Goal: Task Accomplishment & Management: Manage account settings

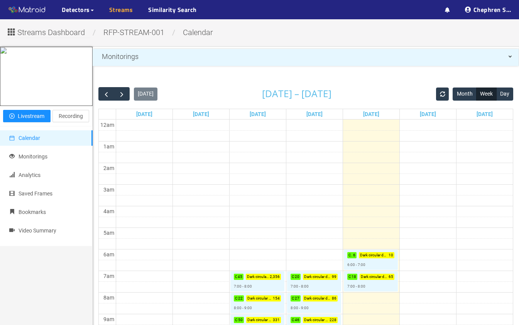
click at [115, 14] on link "Streams" at bounding box center [121, 9] width 24 height 9
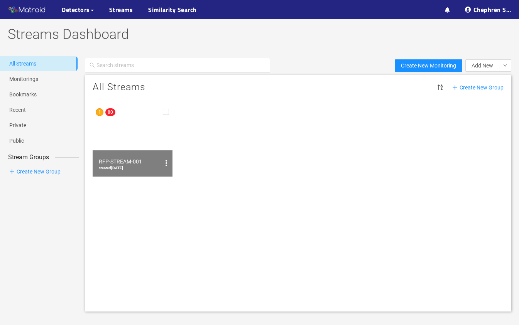
click at [140, 148] on img at bounding box center [133, 140] width 80 height 71
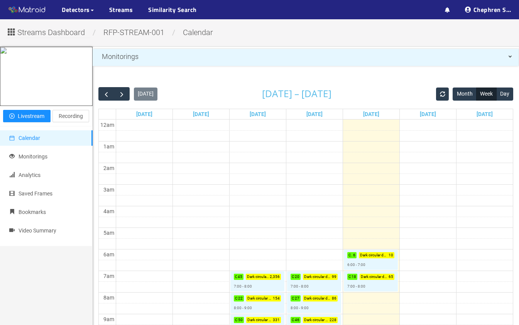
click at [133, 12] on ul "··· Detectors ··· Streams ··· Similarity Search ···" at bounding box center [75, 9] width 151 height 19
click at [128, 12] on link "Streams" at bounding box center [121, 9] width 24 height 9
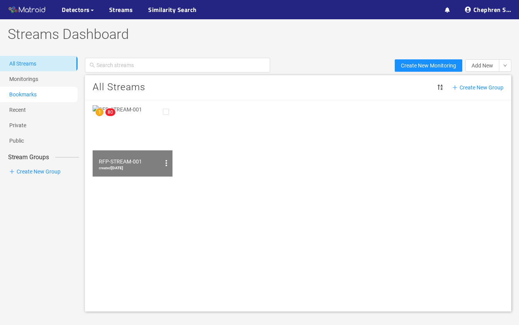
click at [37, 98] on link "Bookmarks" at bounding box center [22, 94] width 27 height 6
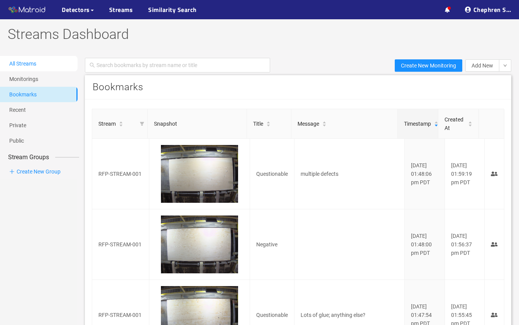
click at [36, 64] on link "All Streams" at bounding box center [22, 64] width 27 height 6
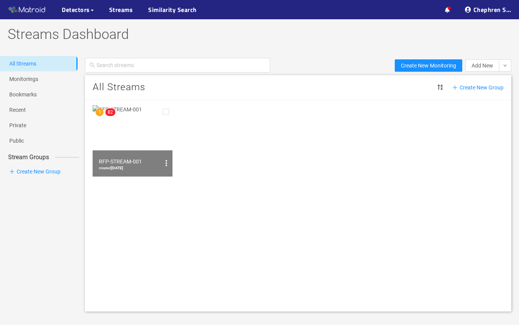
click at [146, 143] on img at bounding box center [133, 140] width 80 height 71
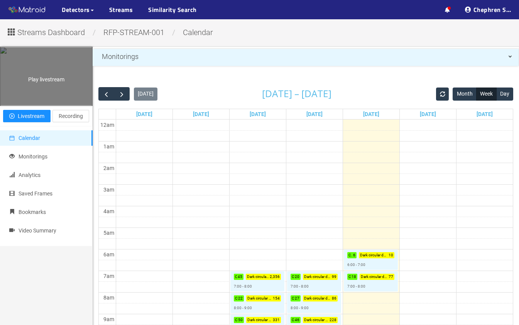
click at [32, 80] on span "Play livestream" at bounding box center [46, 79] width 36 height 6
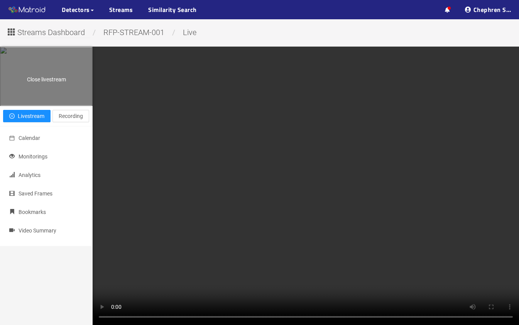
click at [33, 84] on div "Close livestream" at bounding box center [46, 76] width 92 height 58
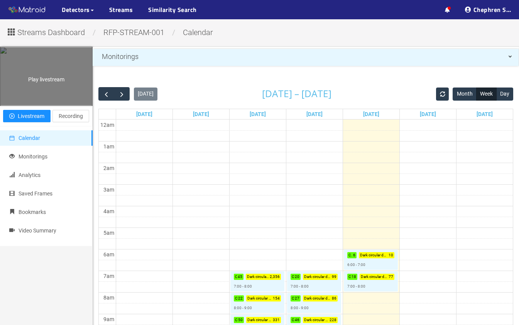
click at [62, 90] on div "Play livestream" at bounding box center [46, 76] width 92 height 58
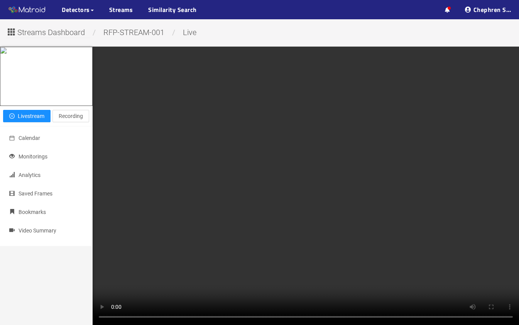
click at [408, 257] on video at bounding box center [306, 186] width 426 height 279
click at [73, 120] on span "Recording" at bounding box center [71, 116] width 24 height 8
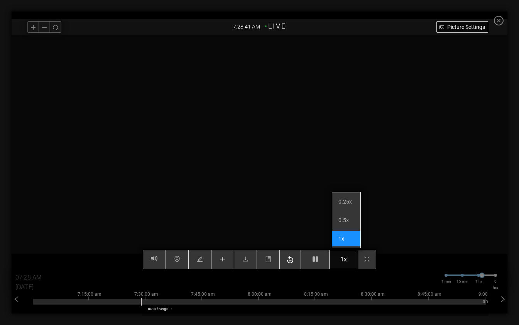
click at [340, 262] on button "1x" at bounding box center [343, 259] width 29 height 19
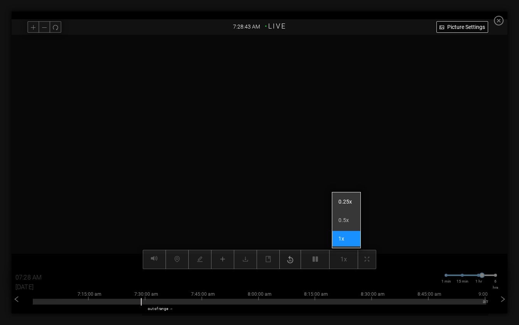
click at [347, 204] on li "0.25x" at bounding box center [346, 201] width 28 height 15
click at [290, 223] on video at bounding box center [259, 152] width 469 height 235
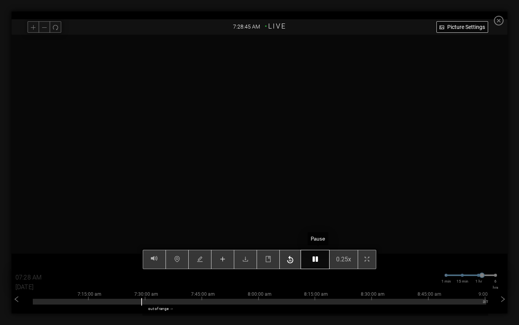
click at [318, 254] on button "button" at bounding box center [315, 259] width 29 height 19
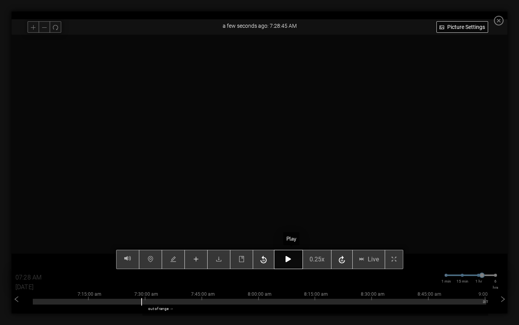
click at [291, 257] on icon "button" at bounding box center [288, 259] width 5 height 6
click at [287, 261] on button "button" at bounding box center [288, 259] width 29 height 19
click at [293, 254] on button "button" at bounding box center [288, 259] width 29 height 19
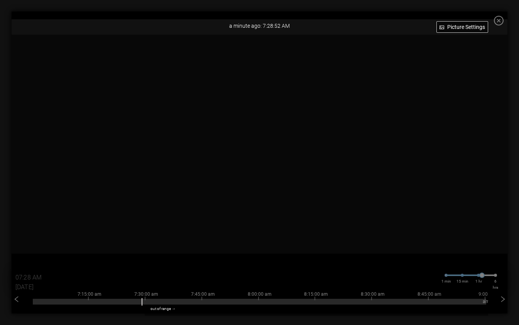
click at [504, 24] on icon "close-circle" at bounding box center [499, 21] width 10 height 10
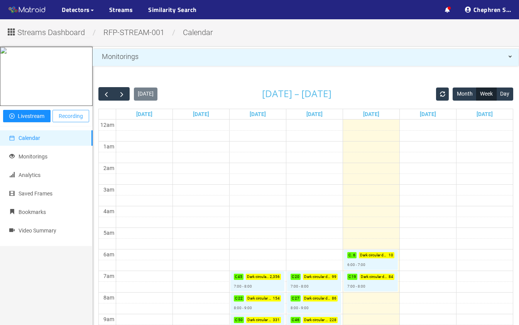
click at [74, 120] on span "Recording" at bounding box center [71, 116] width 24 height 8
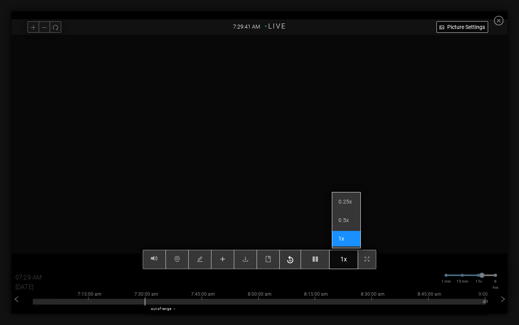
click at [341, 259] on button "1x" at bounding box center [343, 259] width 29 height 19
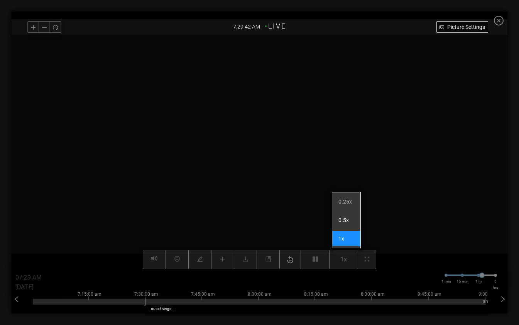
click at [341, 213] on li "0.5x" at bounding box center [346, 220] width 28 height 15
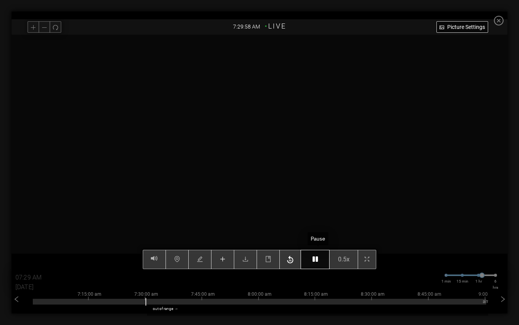
click at [321, 251] on button "button" at bounding box center [315, 259] width 29 height 19
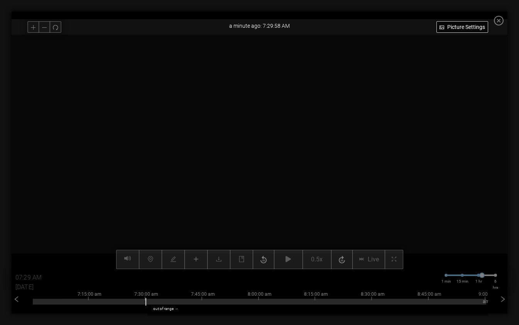
scroll to position [7, 0]
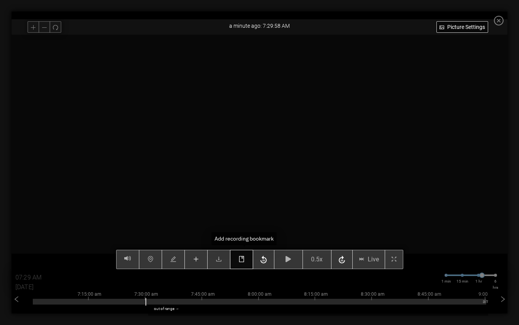
click at [247, 255] on button "button" at bounding box center [241, 259] width 23 height 19
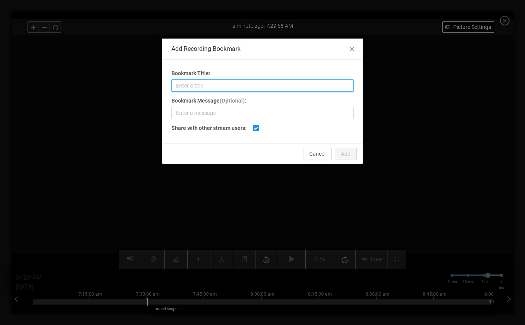
click at [218, 90] on input "Bookmark Title:" at bounding box center [262, 86] width 182 height 12
type input "Broken Edge Or Over Spray Top RHS Corner"
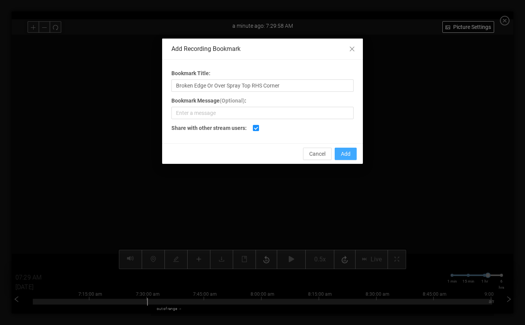
click at [342, 155] on span "Add" at bounding box center [346, 154] width 10 height 8
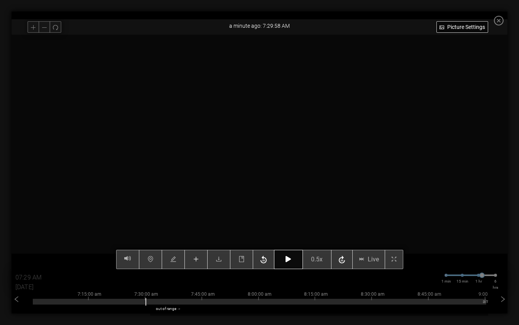
click at [286, 265] on button "button" at bounding box center [288, 259] width 29 height 19
click at [292, 256] on button "button" at bounding box center [288, 259] width 29 height 19
click at [291, 257] on icon "button" at bounding box center [288, 259] width 5 height 6
type input "07:30 AM"
click at [296, 254] on button "button" at bounding box center [288, 259] width 29 height 19
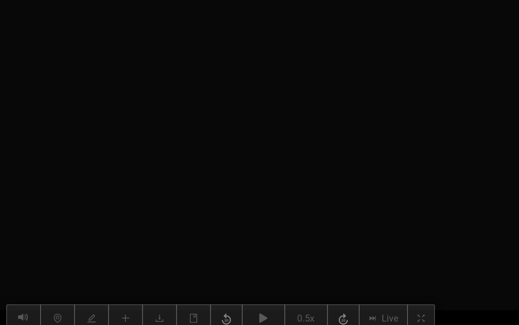
scroll to position [0, 0]
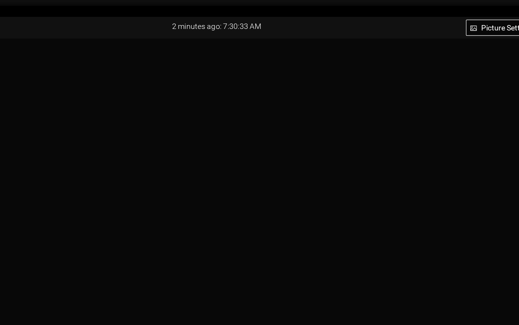
click at [377, 191] on video at bounding box center [259, 152] width 469 height 235
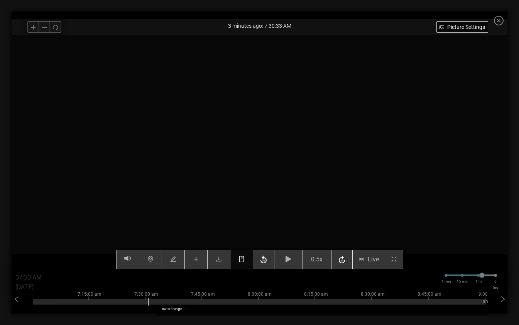
click at [246, 255] on button "button" at bounding box center [241, 259] width 23 height 19
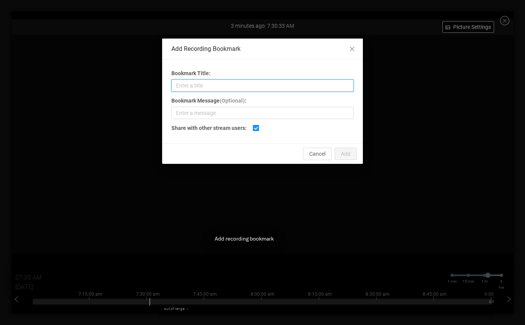
click at [279, 84] on input "Bookmark Title:" at bounding box center [262, 86] width 182 height 12
type input "Repatch and Pitch Pocket Bottom RHS"
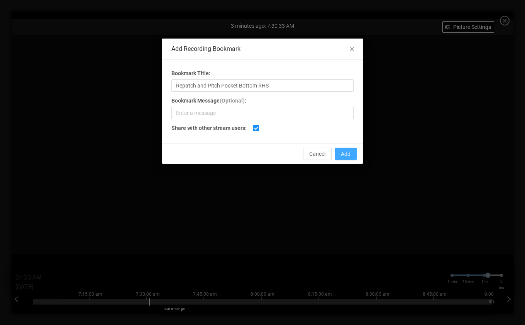
click at [346, 155] on span "Add" at bounding box center [346, 154] width 10 height 8
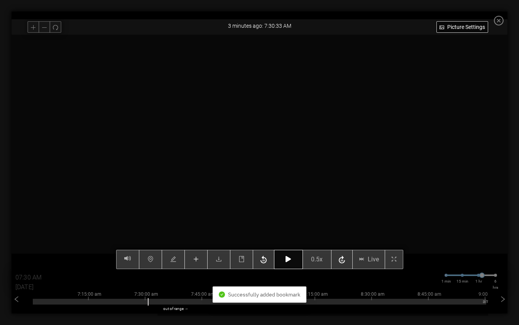
click at [291, 258] on icon "button" at bounding box center [288, 259] width 5 height 6
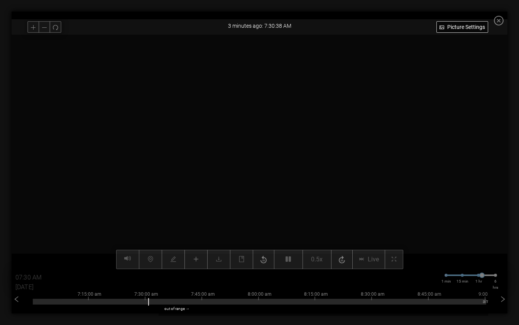
click at [66, 182] on div at bounding box center [260, 152] width 496 height 235
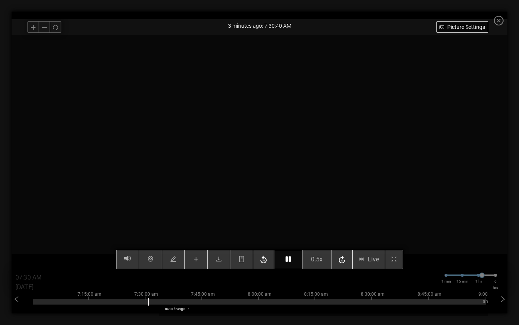
click at [287, 252] on button "button" at bounding box center [288, 259] width 29 height 19
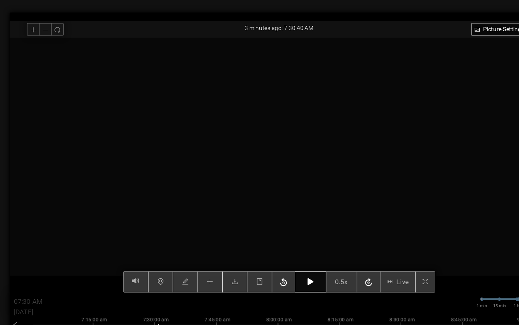
click at [353, 153] on video at bounding box center [259, 152] width 469 height 235
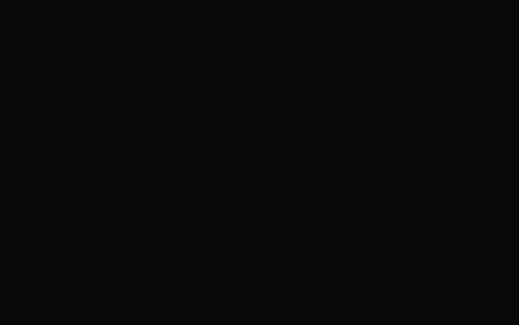
click at [348, 181] on video at bounding box center [259, 152] width 469 height 235
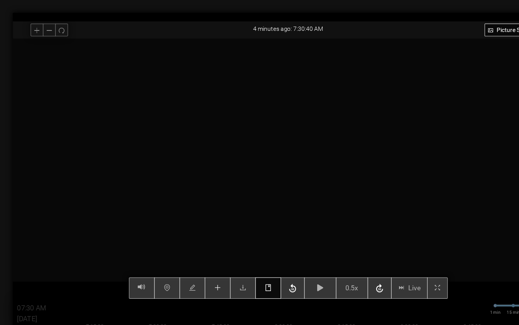
click at [241, 262] on icon "book" at bounding box center [242, 259] width 6 height 6
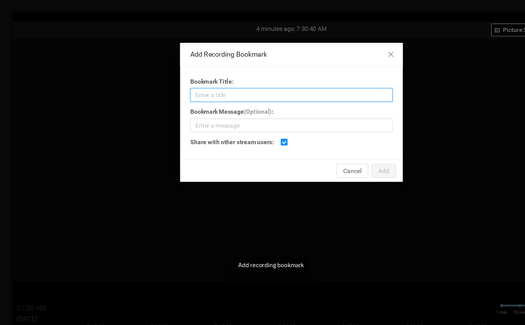
click at [251, 87] on input "Bookmark Title:" at bounding box center [262, 86] width 182 height 12
type input "r"
type input "Rupture Center Of Sheet"
click at [346, 149] on button "Add" at bounding box center [346, 154] width 22 height 12
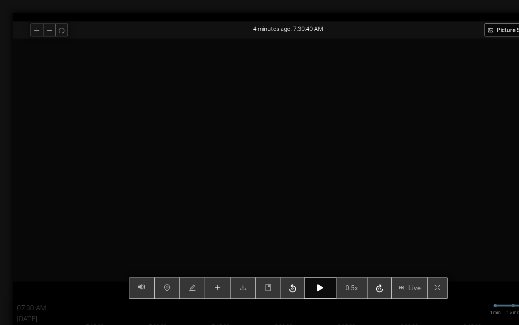
click at [291, 262] on icon "button" at bounding box center [288, 259] width 5 height 6
click at [296, 267] on button "button" at bounding box center [288, 259] width 29 height 19
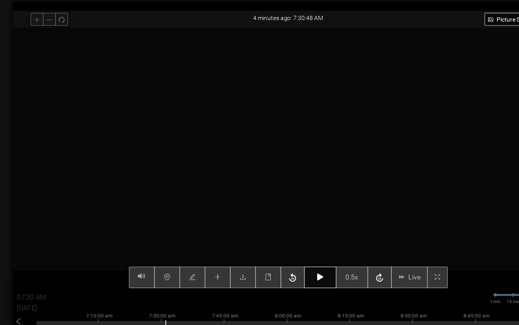
click at [352, 197] on video at bounding box center [259, 152] width 469 height 235
click at [242, 259] on icon "book" at bounding box center [242, 259] width 6 height 6
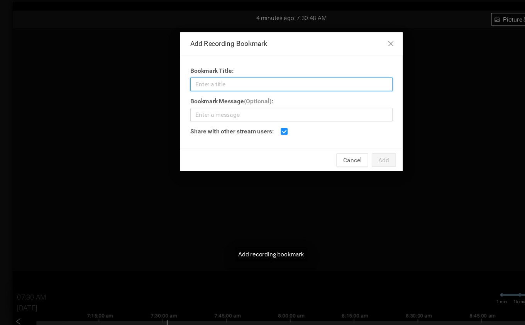
click at [286, 88] on input "Bookmark Title:" at bounding box center [262, 86] width 182 height 12
type input "r"
type input "Broken Face LHS"
click at [348, 153] on span "Add" at bounding box center [346, 154] width 10 height 8
